Goal: Information Seeking & Learning: Learn about a topic

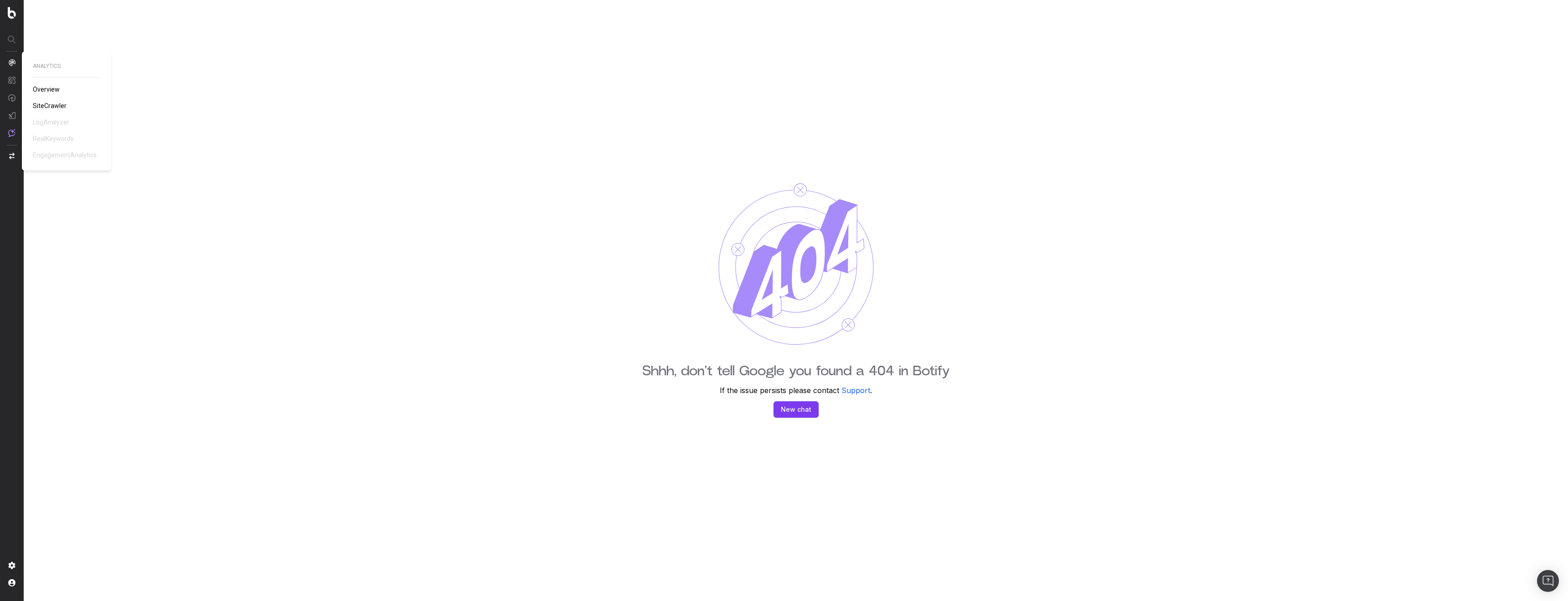
click at [50, 87] on span "Overview" at bounding box center [46, 90] width 27 height 7
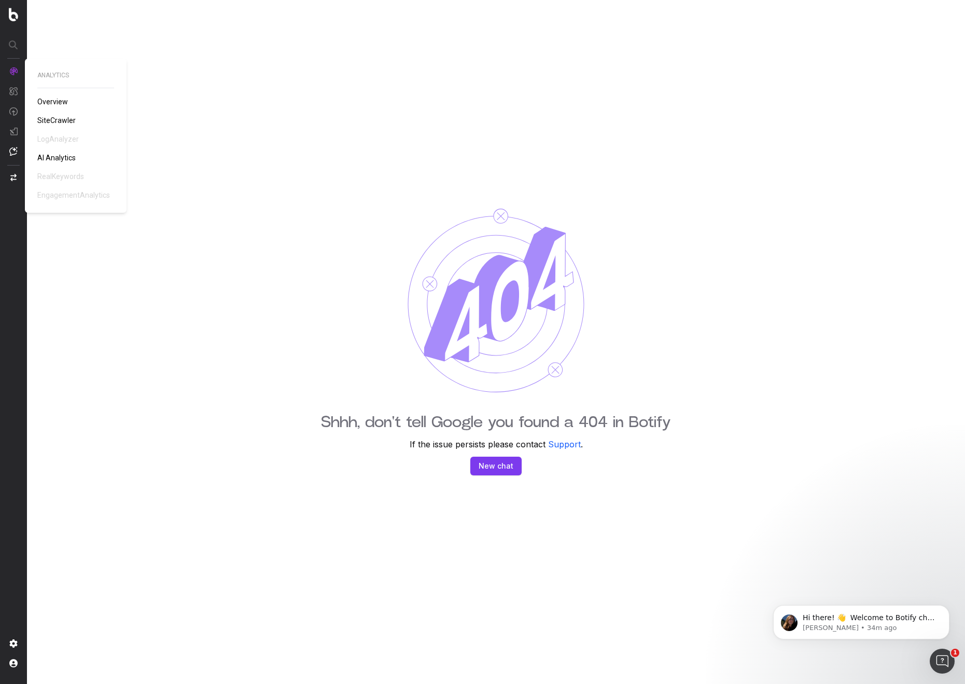
click at [12, 70] on img at bounding box center [13, 71] width 8 height 8
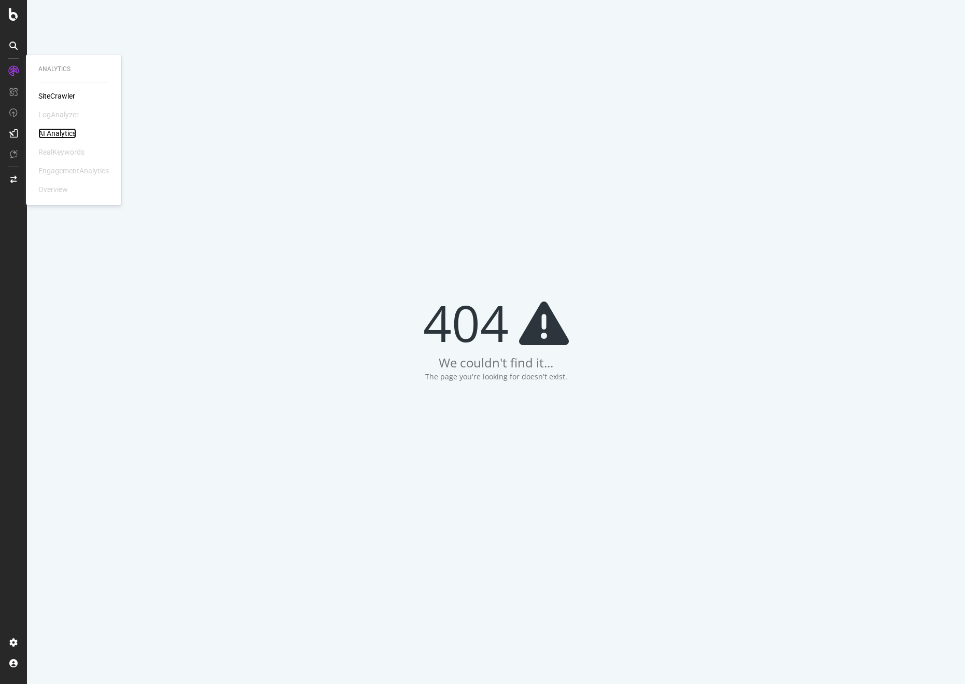
click at [73, 132] on div "AI Analytics" at bounding box center [57, 133] width 38 height 10
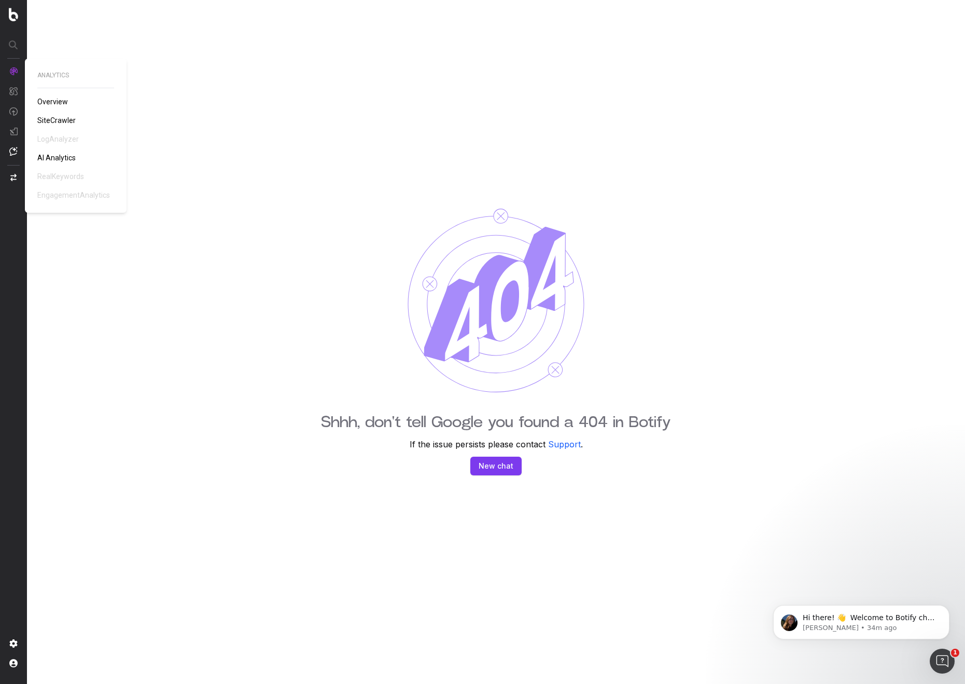
click at [51, 121] on span "SiteCrawler" at bounding box center [56, 120] width 38 height 8
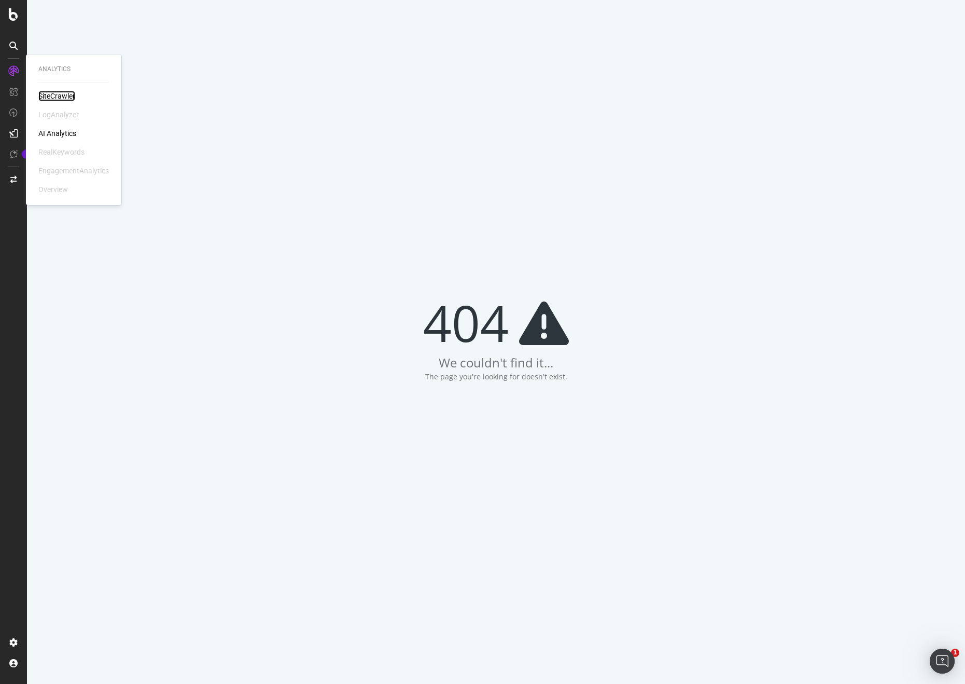
click at [55, 93] on div "SiteCrawler" at bounding box center [56, 96] width 37 height 10
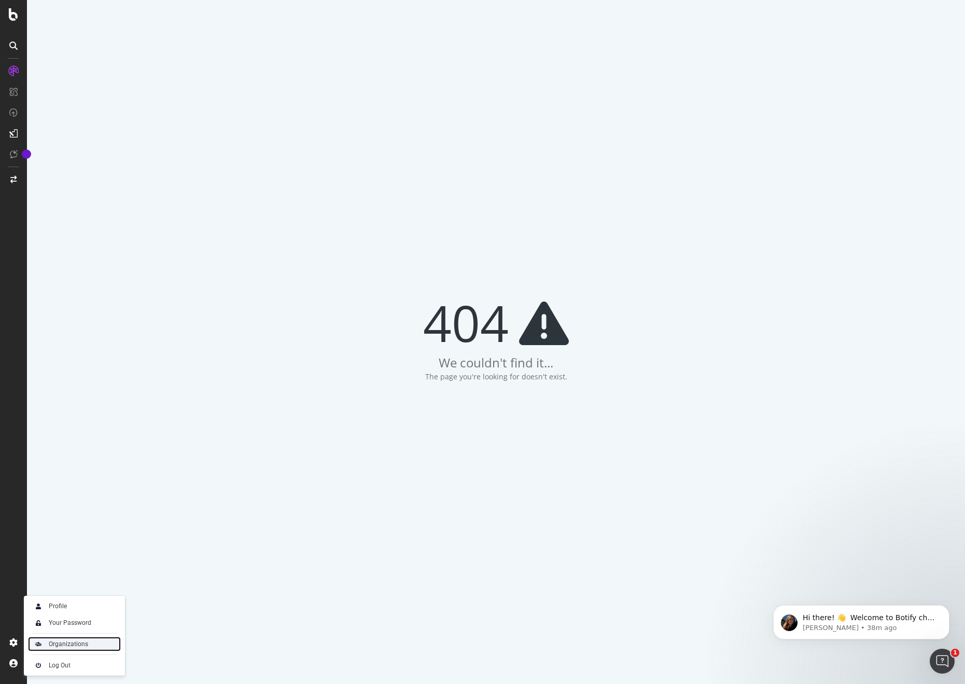
click at [60, 646] on div "Organizations" at bounding box center [68, 644] width 39 height 8
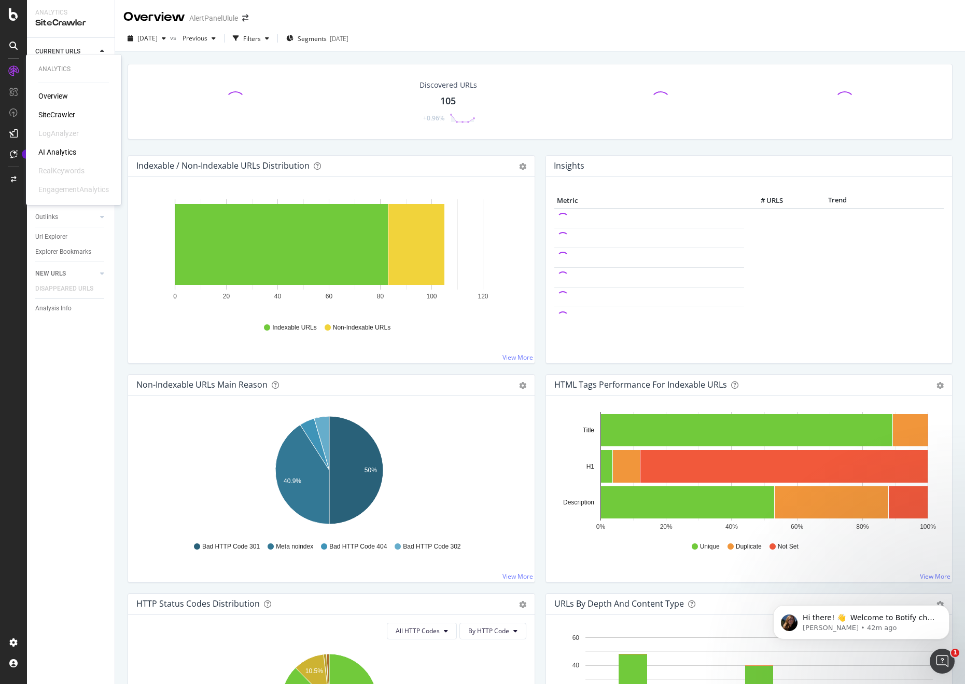
click at [59, 151] on div "AI Analytics" at bounding box center [57, 152] width 38 height 10
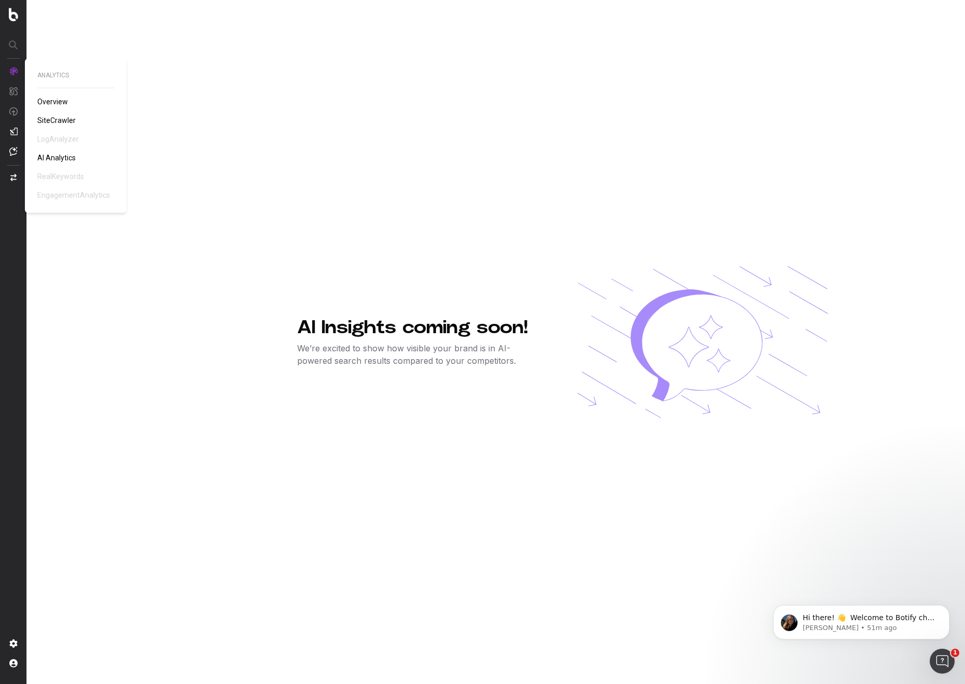
click at [86, 109] on div "ANALYTICS Overview SiteCrawler LogAnalyzer AI Analytics RealKeywords Engagement…" at bounding box center [75, 135] width 77 height 129
click at [54, 158] on span "AI Analytics" at bounding box center [56, 158] width 38 height 8
